Goal: Information Seeking & Learning: Learn about a topic

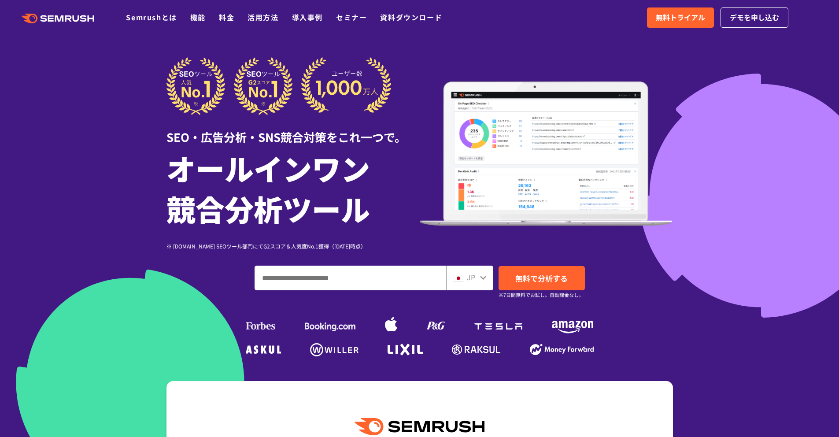
click at [235, 19] on ul "Semrushとは 機能 料金 活用方法 導入事例 セミナー 資料ダウンロード" at bounding box center [291, 17] width 330 height 11
click at [233, 19] on link "料金" at bounding box center [226, 17] width 15 height 11
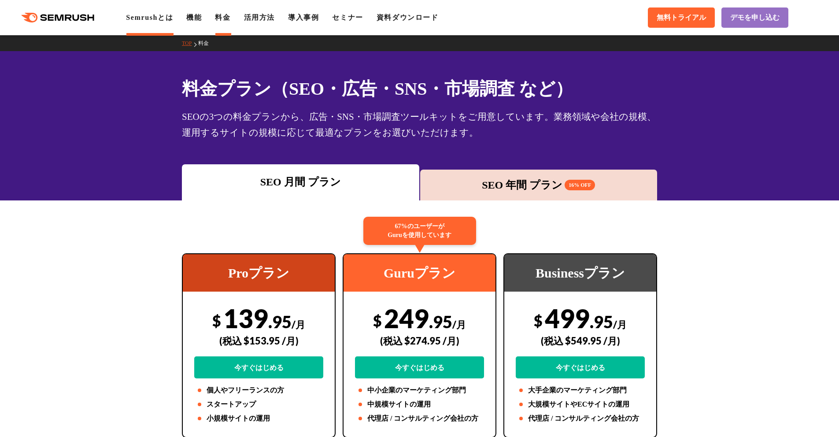
click at [155, 19] on link "Semrushとは" at bounding box center [149, 17] width 47 height 7
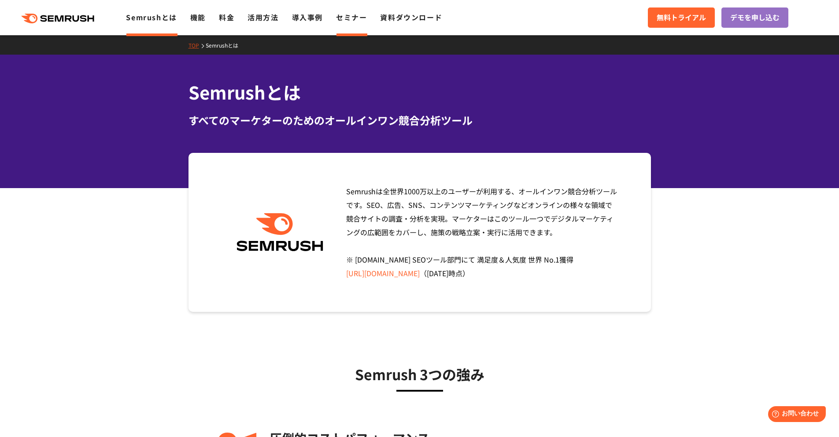
click at [360, 17] on link "セミナー" at bounding box center [351, 17] width 31 height 11
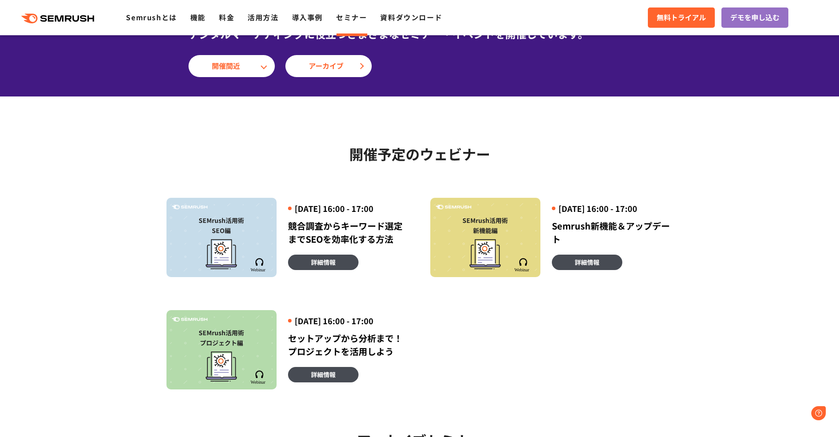
scroll to position [104, 0]
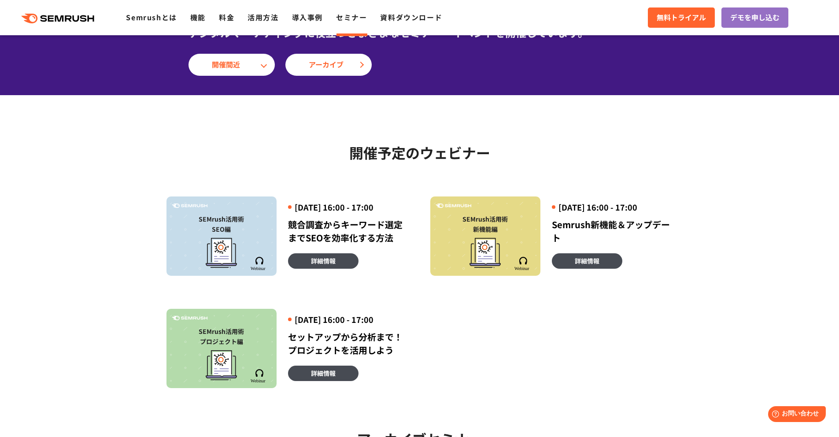
click at [254, 251] on div at bounding box center [221, 251] width 101 height 34
click at [332, 266] on span "詳細情報" at bounding box center [323, 261] width 25 height 10
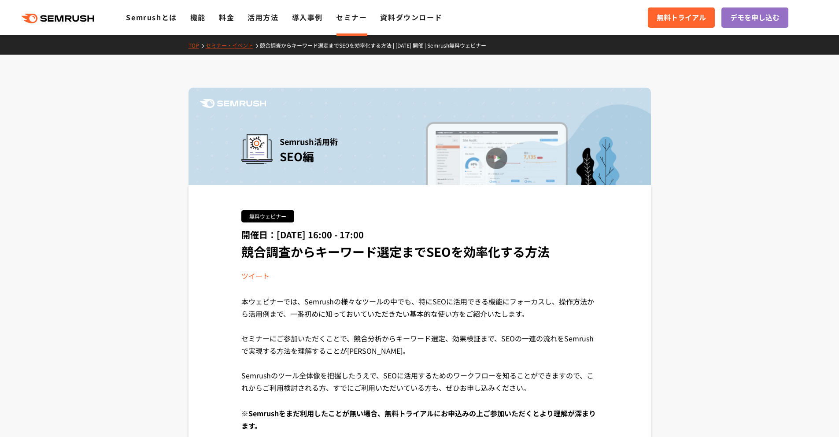
click at [513, 156] on div "Semrush活用術 SEO編" at bounding box center [420, 146] width 463 height 77
click at [404, 19] on link "資料ダウンロード" at bounding box center [411, 17] width 62 height 11
click at [405, 18] on link "資料ダウンロード" at bounding box center [411, 17] width 62 height 11
click at [82, 20] on icon at bounding box center [84, 18] width 7 height 7
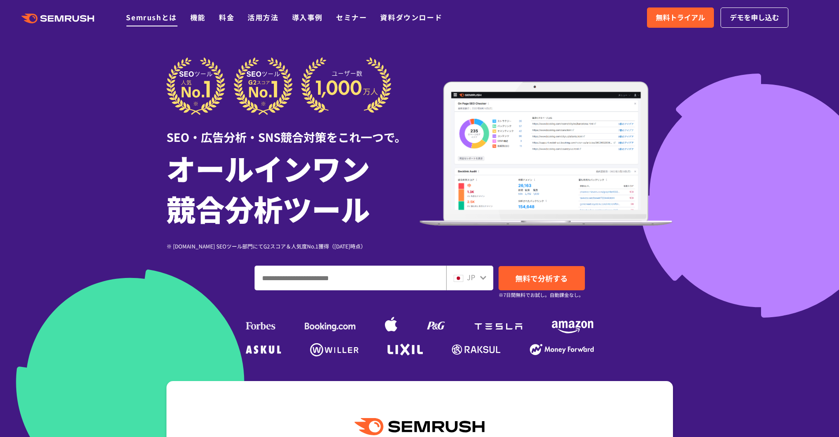
click at [157, 22] on link "Semrushとは" at bounding box center [151, 17] width 51 height 11
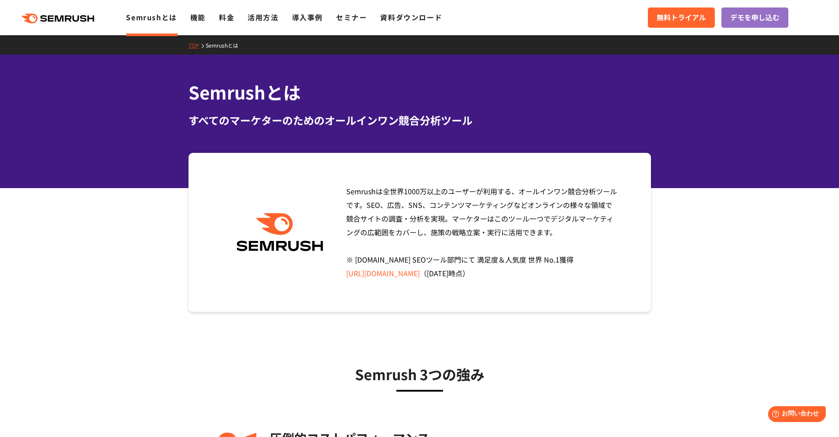
click at [202, 23] on div ".cls {fill: #FF642D;} .cls {fill: #FF642D;} Semrushとは 機能 料金 活用方法 導入事例 セミナー 資料ダウ…" at bounding box center [419, 17] width 839 height 26
click at [204, 18] on link "機能" at bounding box center [197, 17] width 15 height 11
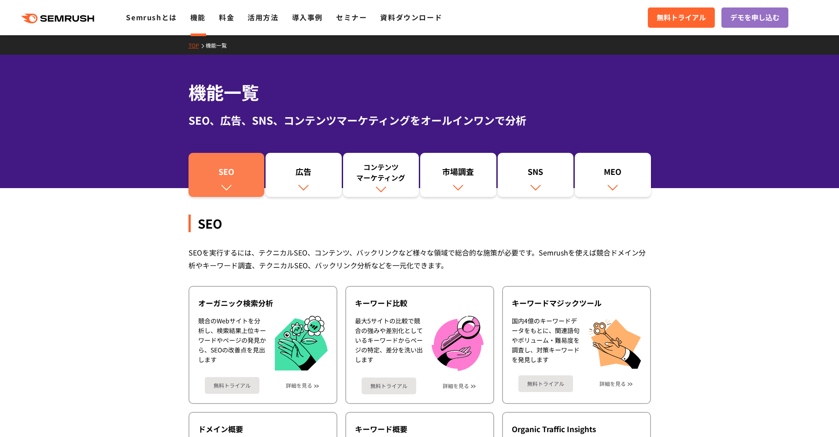
click at [224, 193] on img at bounding box center [226, 186] width 11 height 11
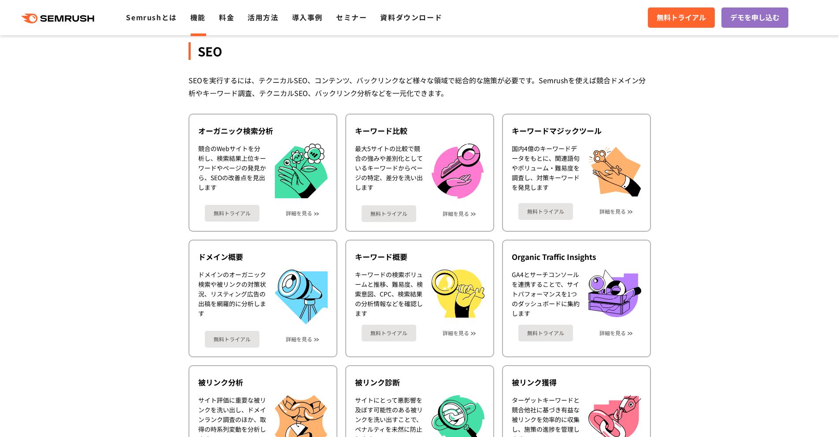
scroll to position [197, 0]
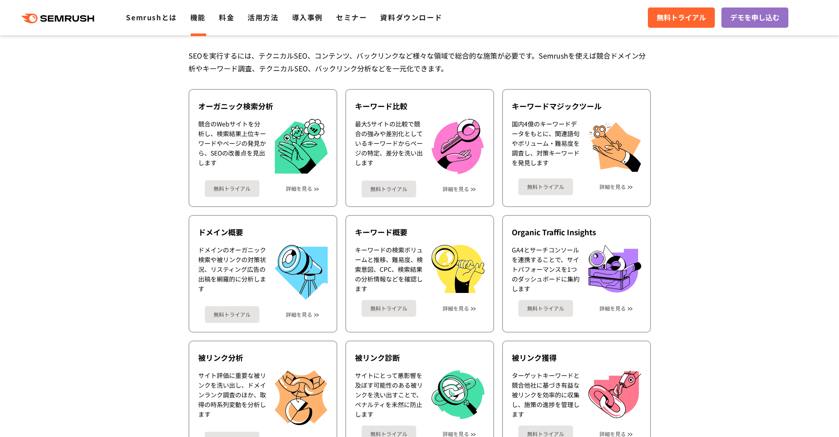
click at [81, 20] on icon ".cls {fill: #FF642D;}" at bounding box center [59, 19] width 100 height 10
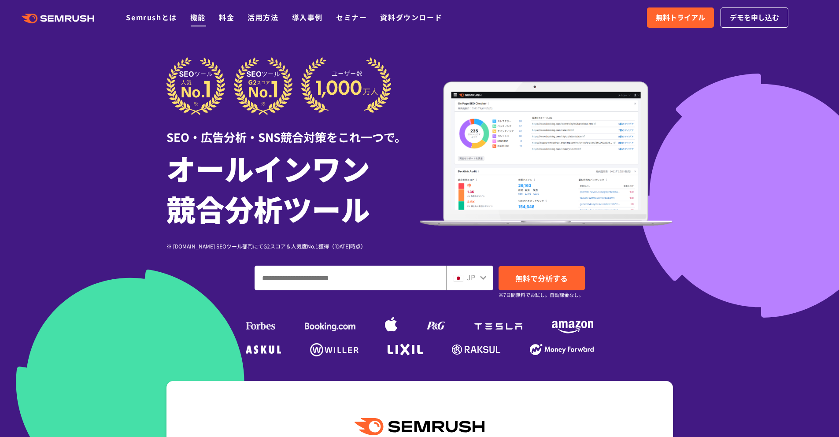
click at [203, 20] on link "機能" at bounding box center [197, 17] width 15 height 11
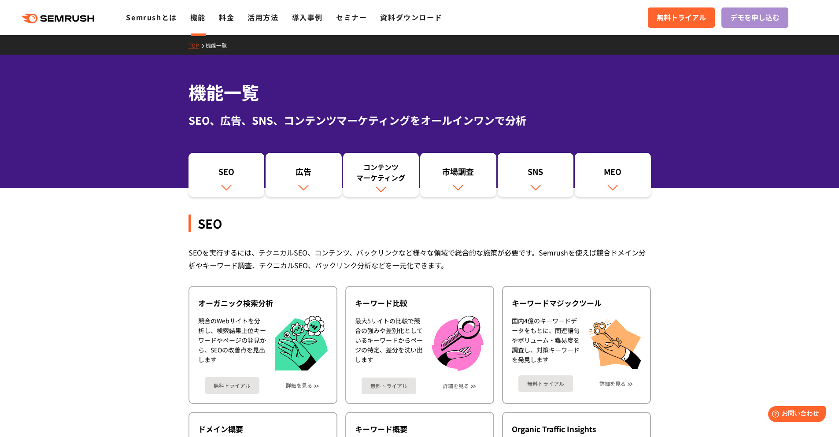
click at [748, 21] on span "デモを申し込む" at bounding box center [754, 17] width 49 height 11
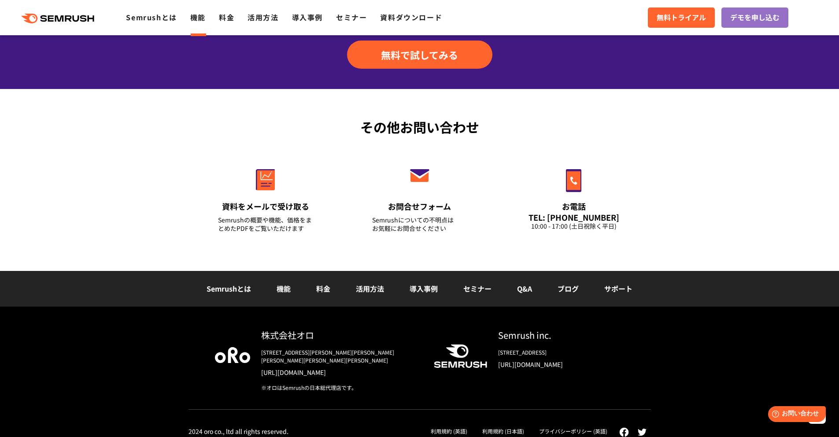
scroll to position [2951, 0]
